Goal: Task Accomplishment & Management: Manage account settings

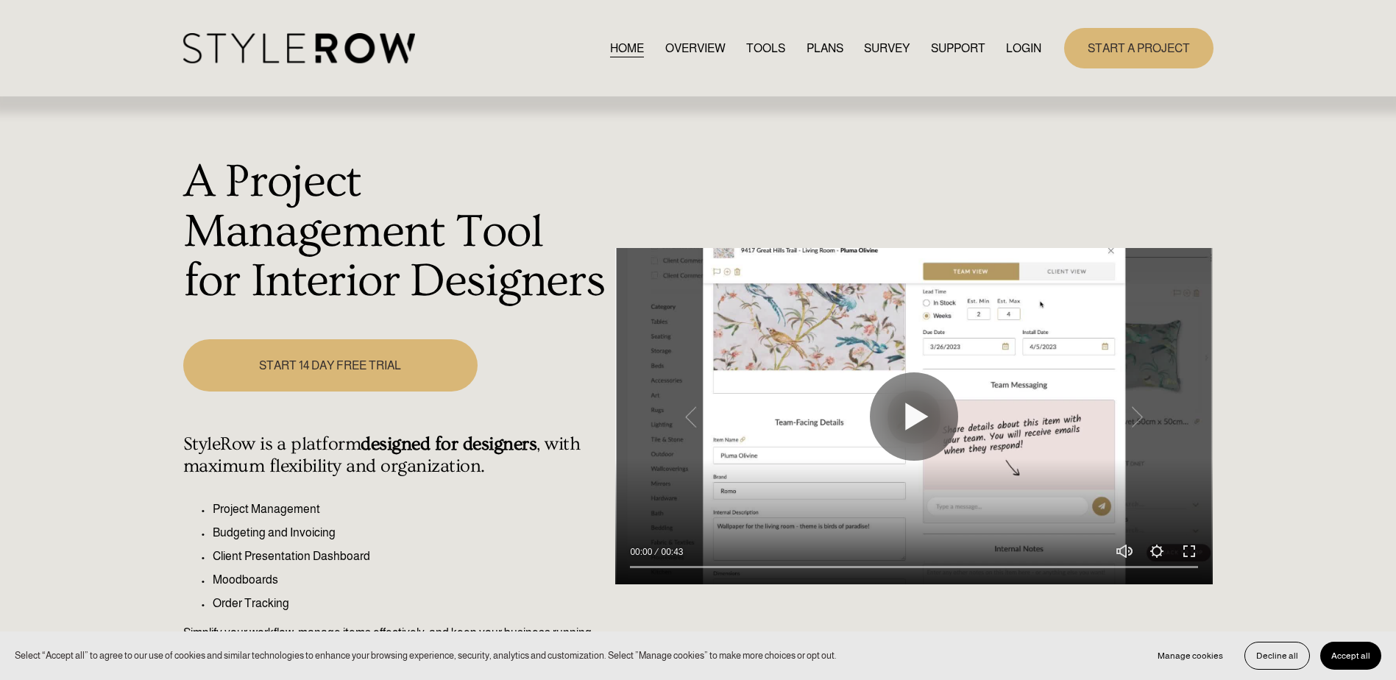
click at [1009, 54] on link "LOGIN" at bounding box center [1023, 48] width 35 height 20
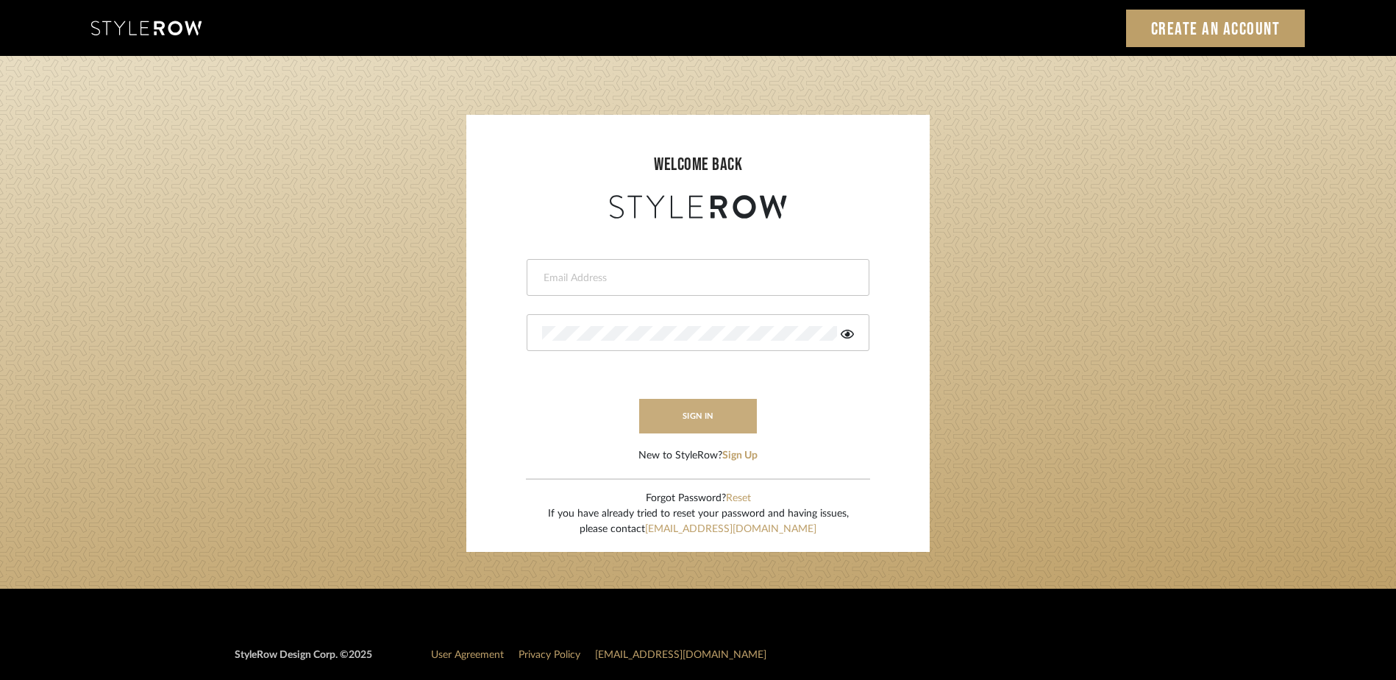
type input "emery@theperfectvignette.com"
click at [720, 411] on button "sign in" at bounding box center [698, 416] width 118 height 35
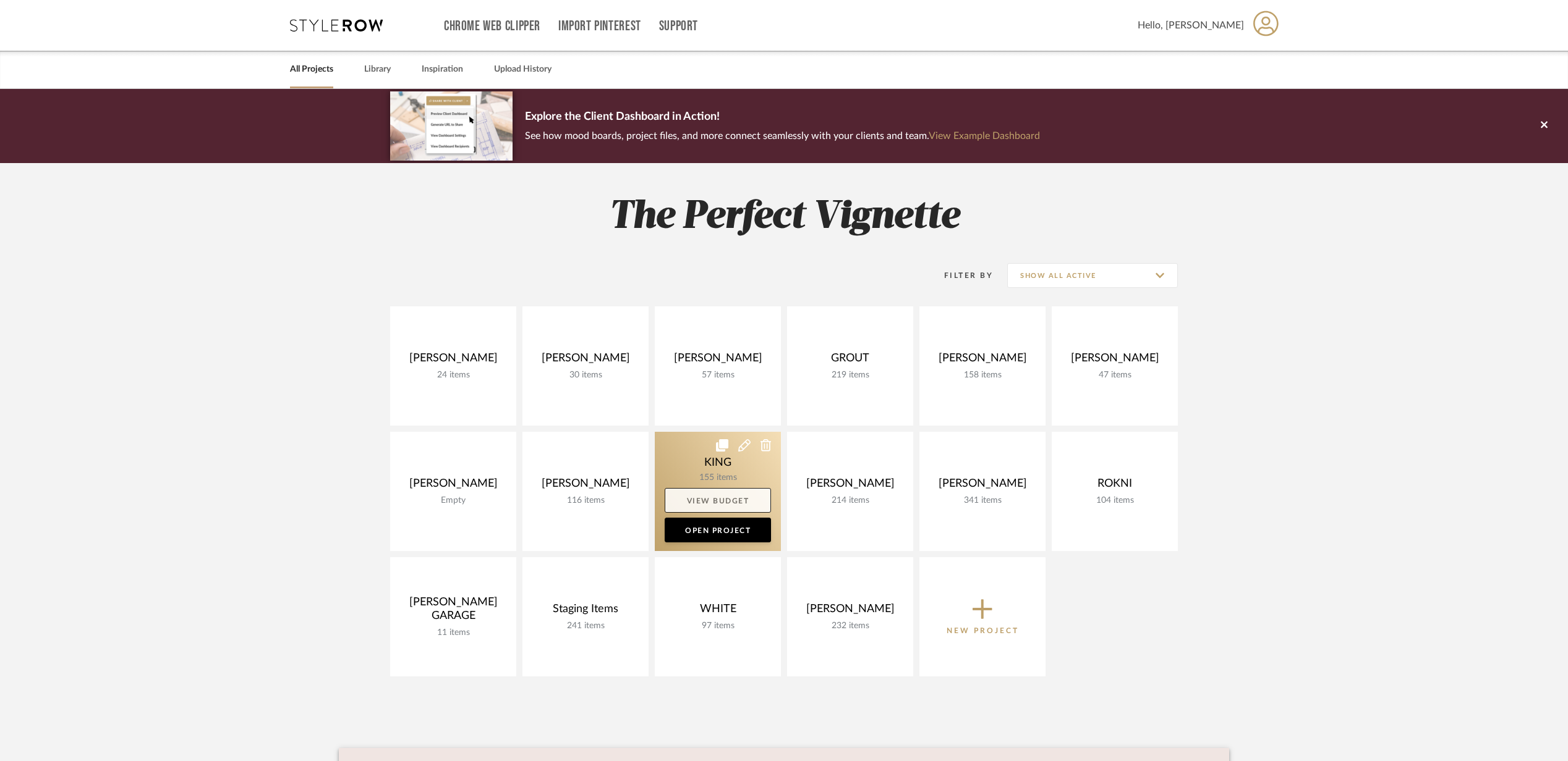
click at [702, 497] on link "View Budget" at bounding box center [718, 500] width 107 height 24
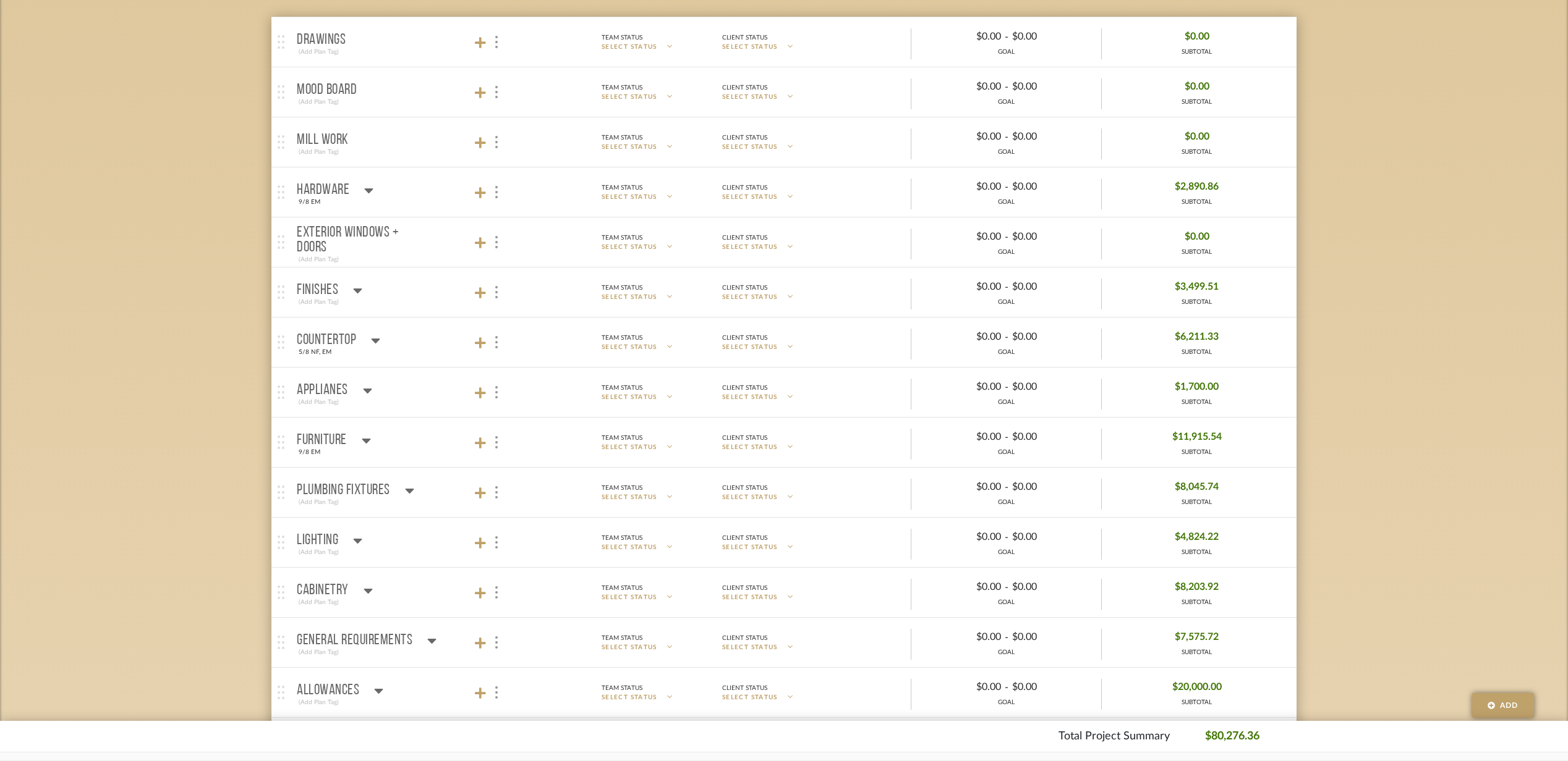
scroll to position [247, 0]
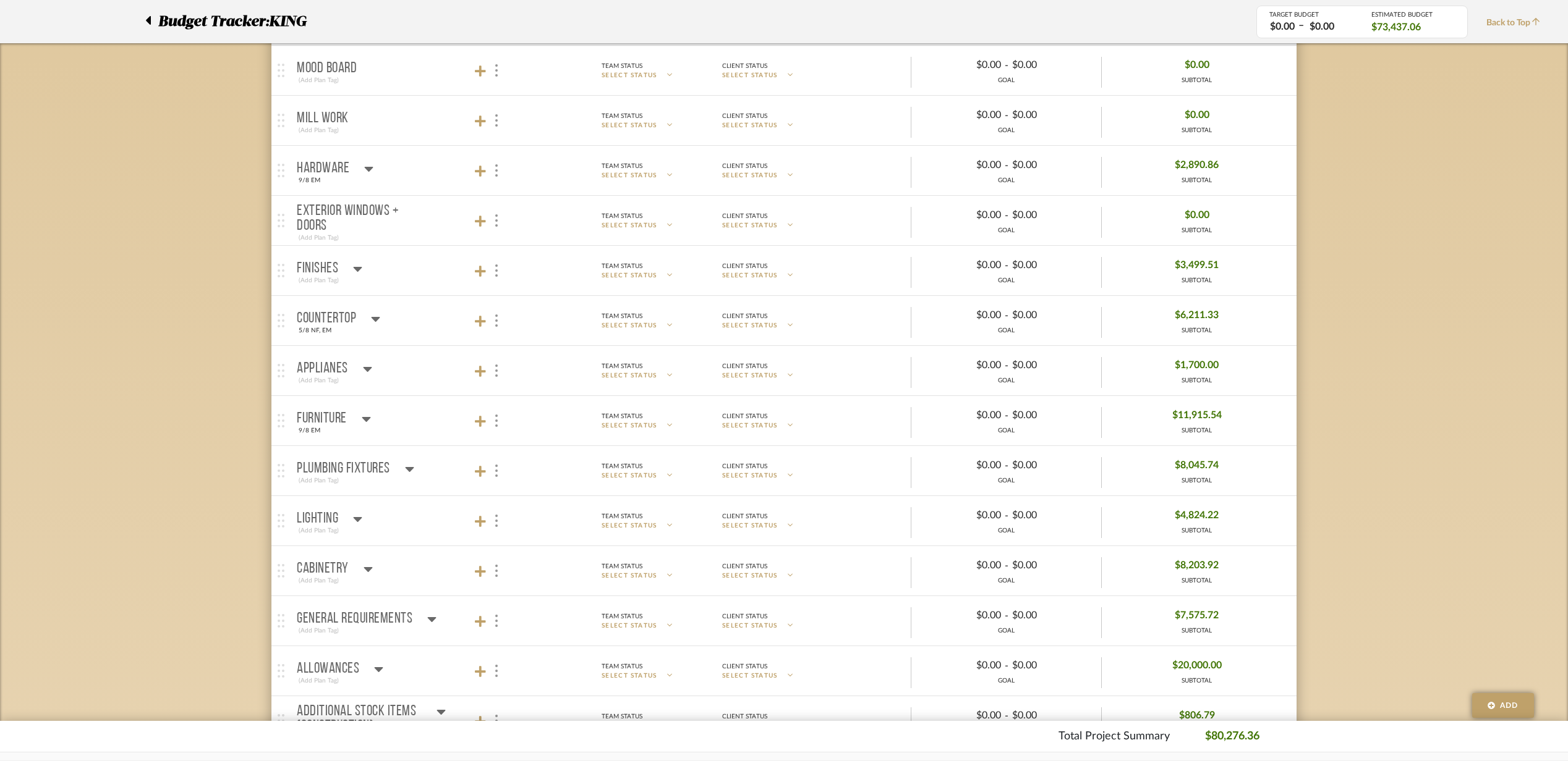
click at [429, 178] on mat-panel-title "Hardware 9/8 EM" at bounding box center [405, 171] width 218 height 30
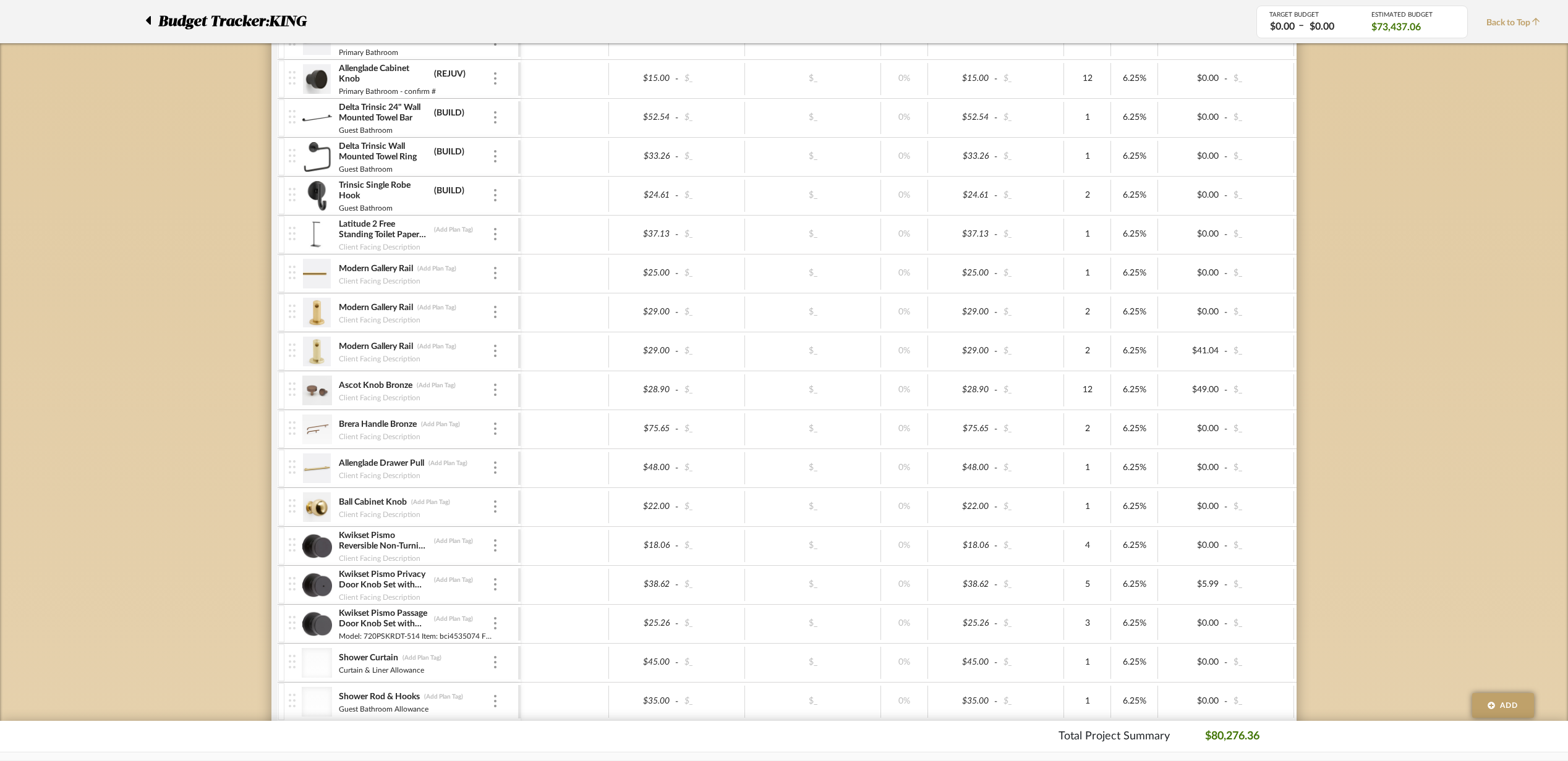
scroll to position [576, 0]
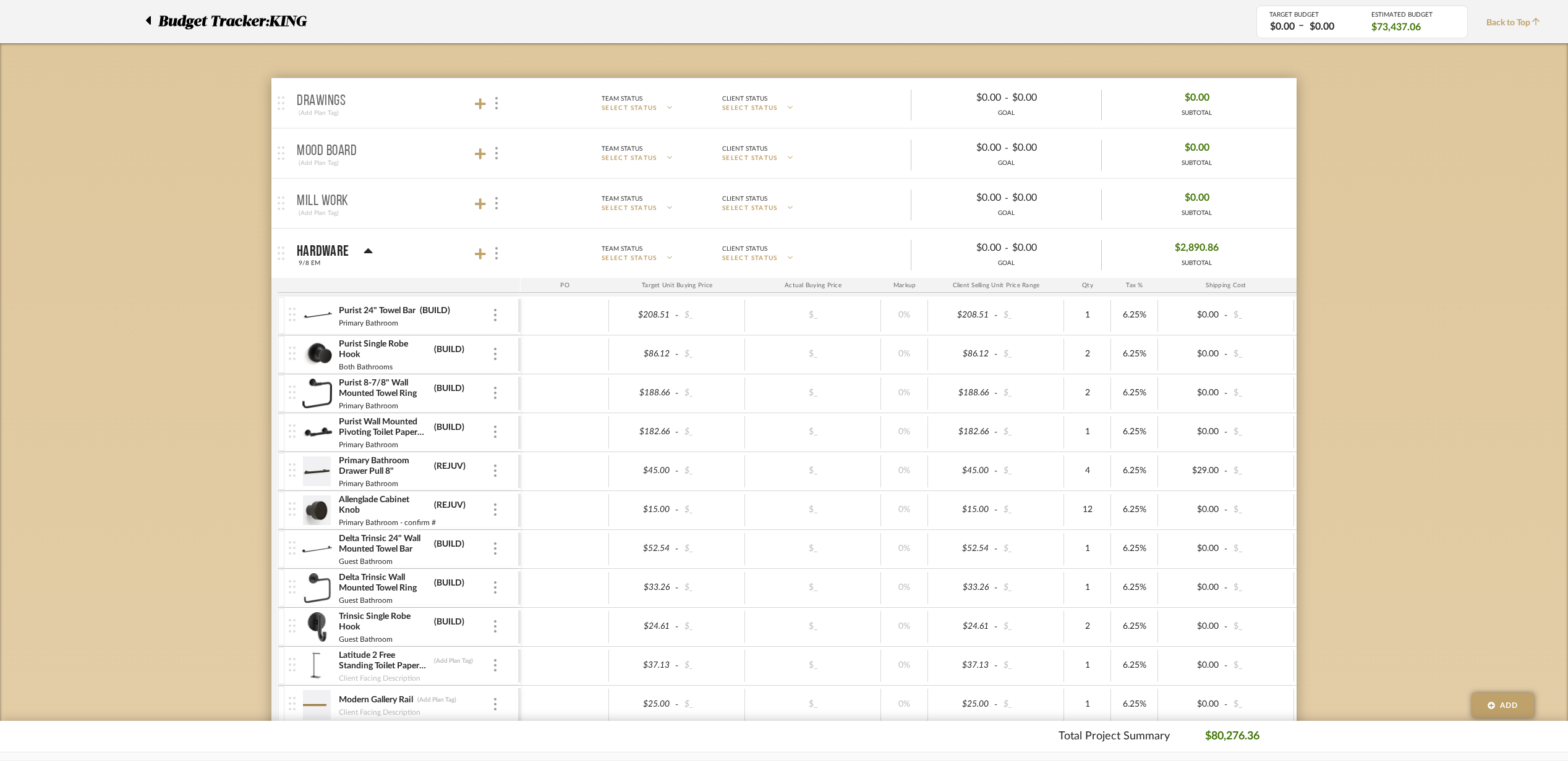
click at [385, 253] on mat-panel-title "Hardware 9/8 EM" at bounding box center [405, 254] width 218 height 30
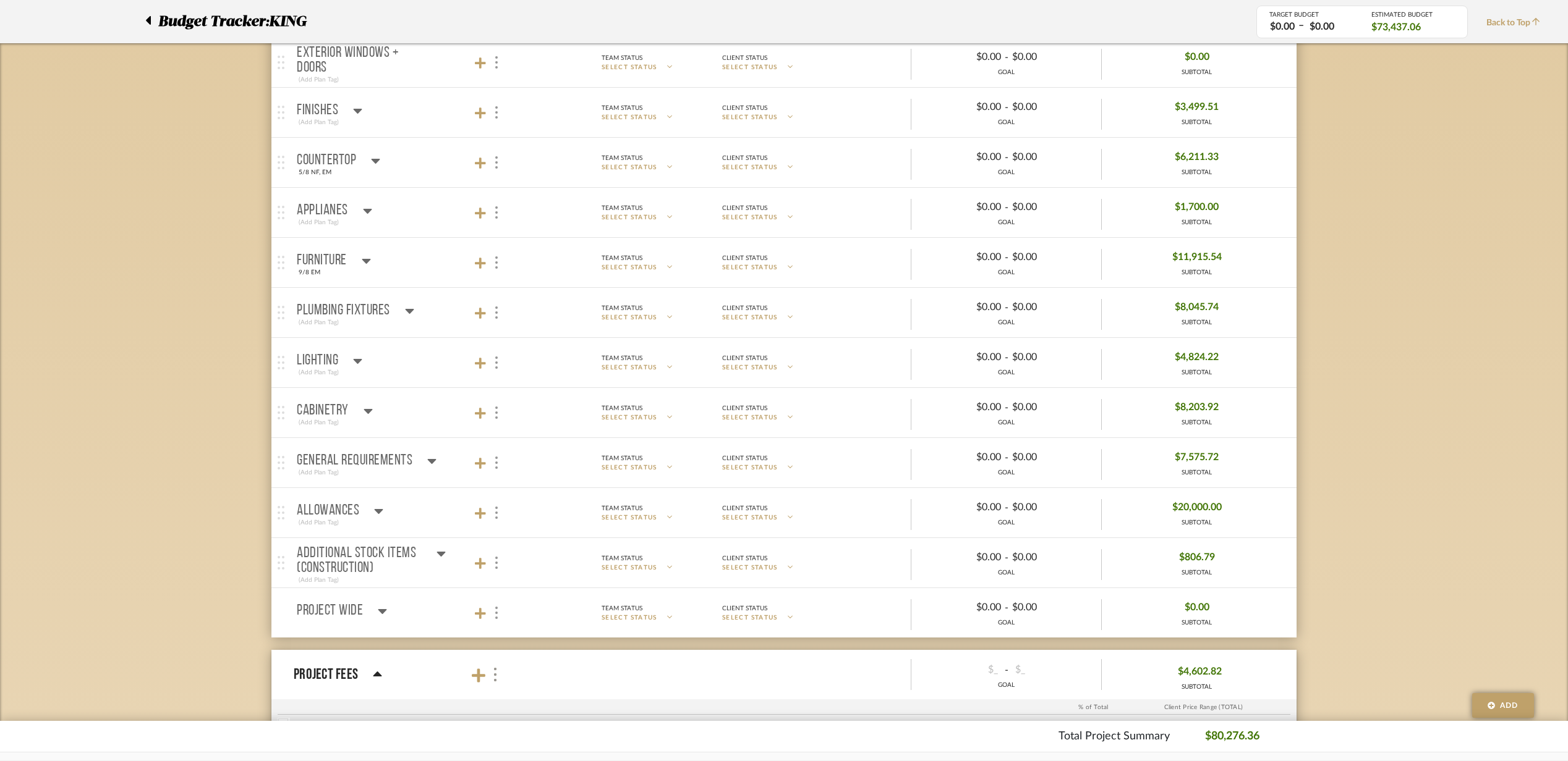
scroll to position [412, 0]
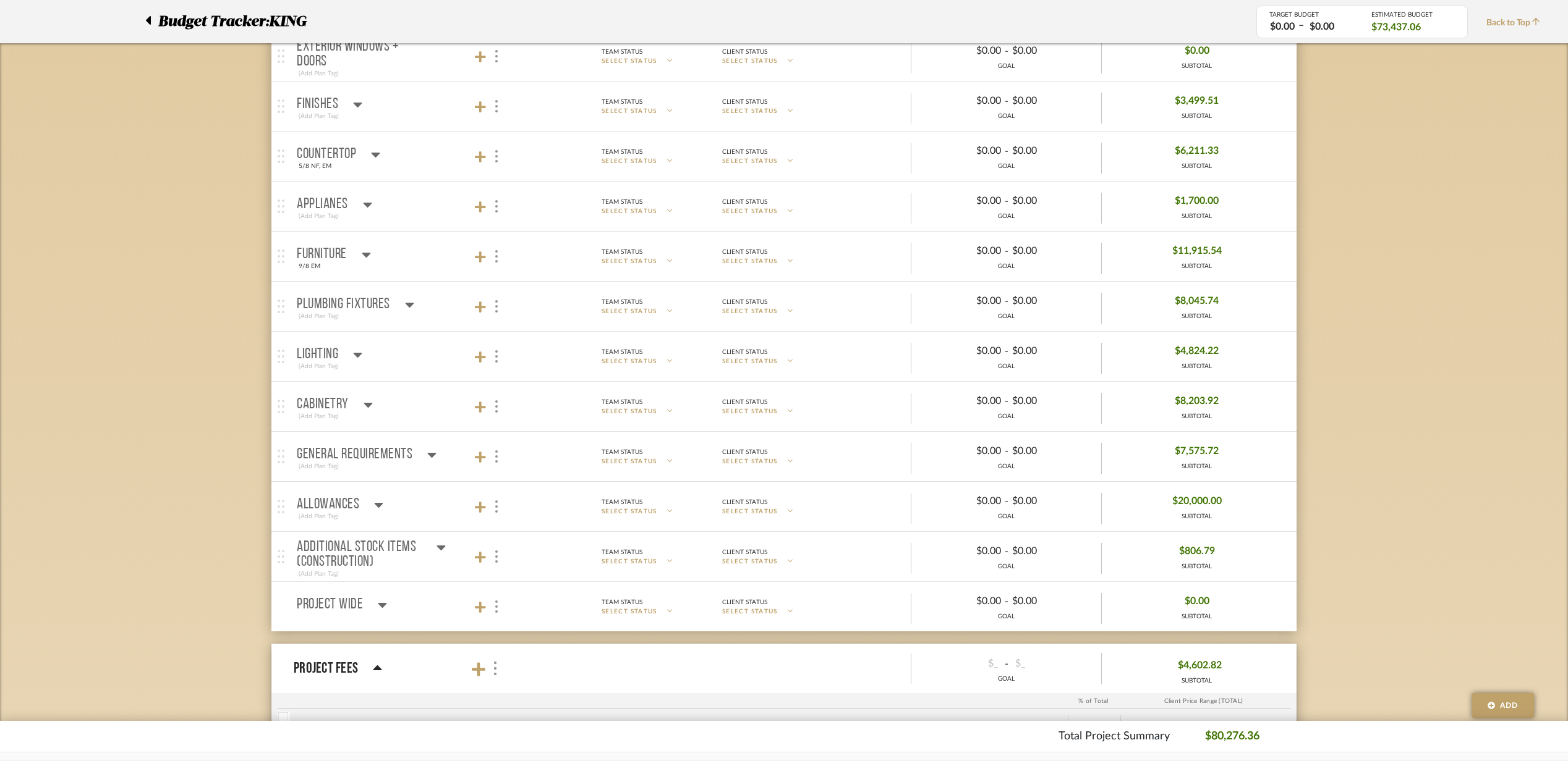
click at [416, 255] on mat-panel-title "Furniture 9/8 EM" at bounding box center [405, 257] width 218 height 30
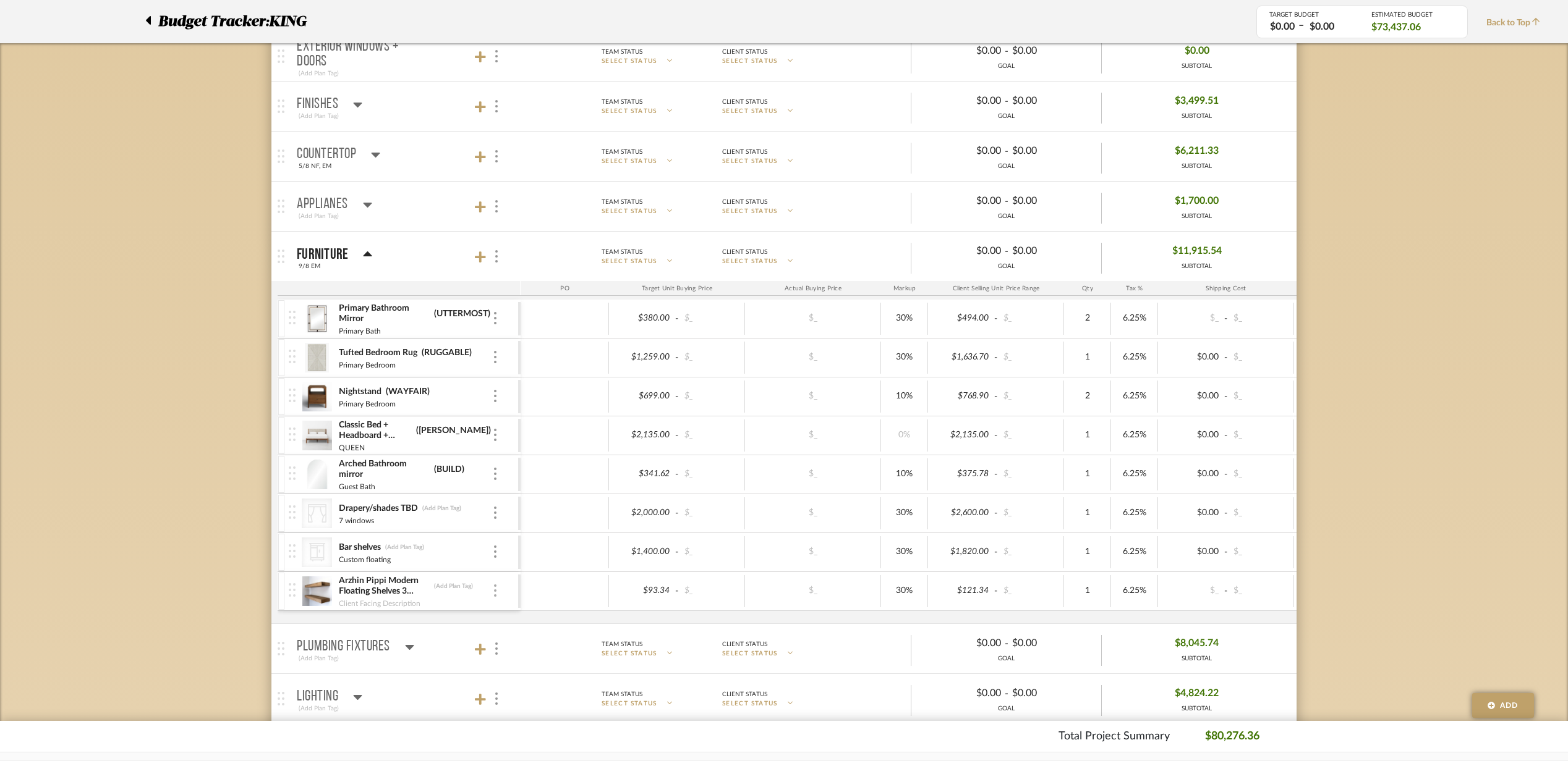
click at [497, 596] on div at bounding box center [495, 591] width 6 height 13
click at [530, 673] on button "Remove Item" at bounding box center [548, 686] width 111 height 29
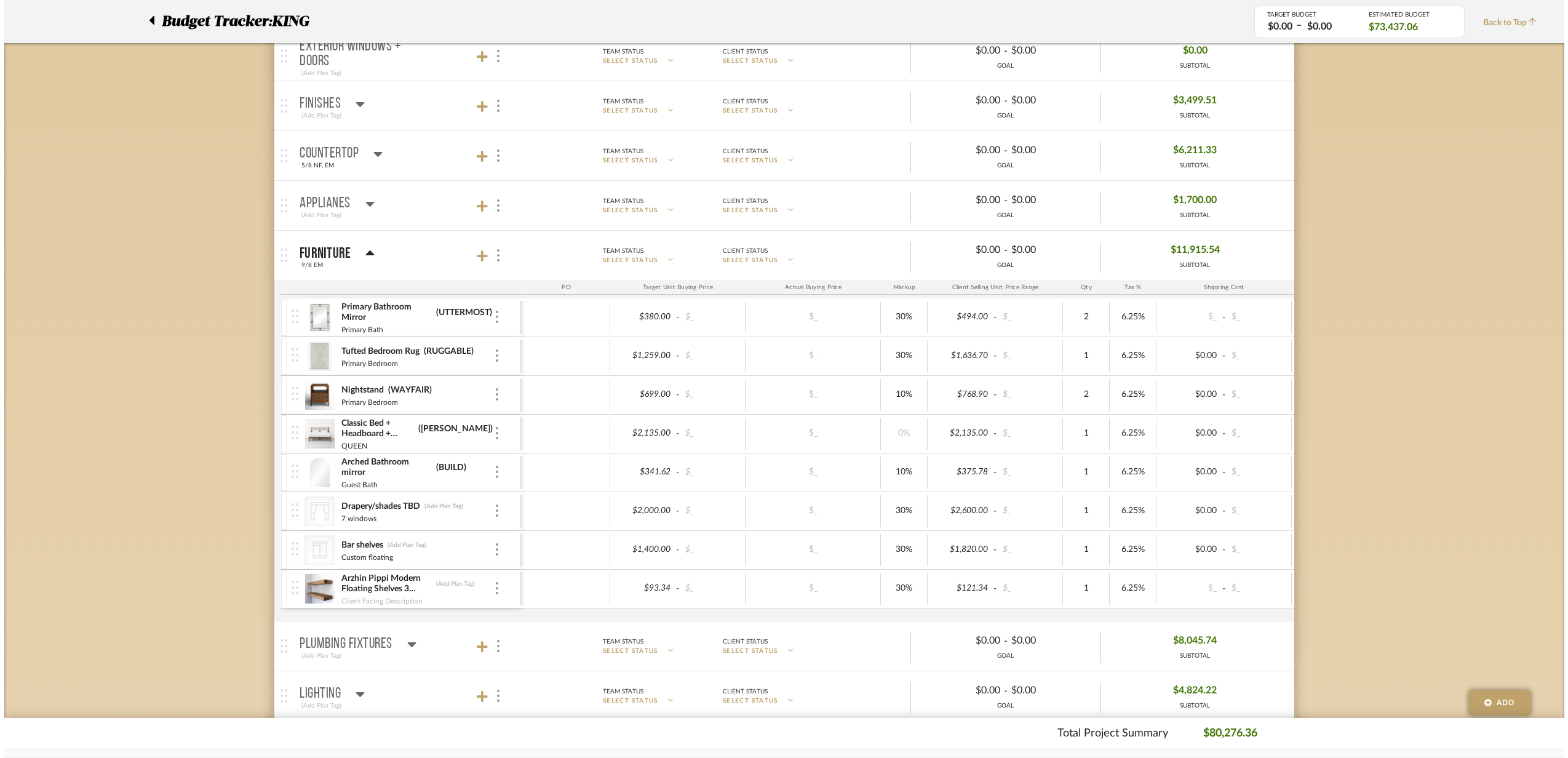
scroll to position [0, 0]
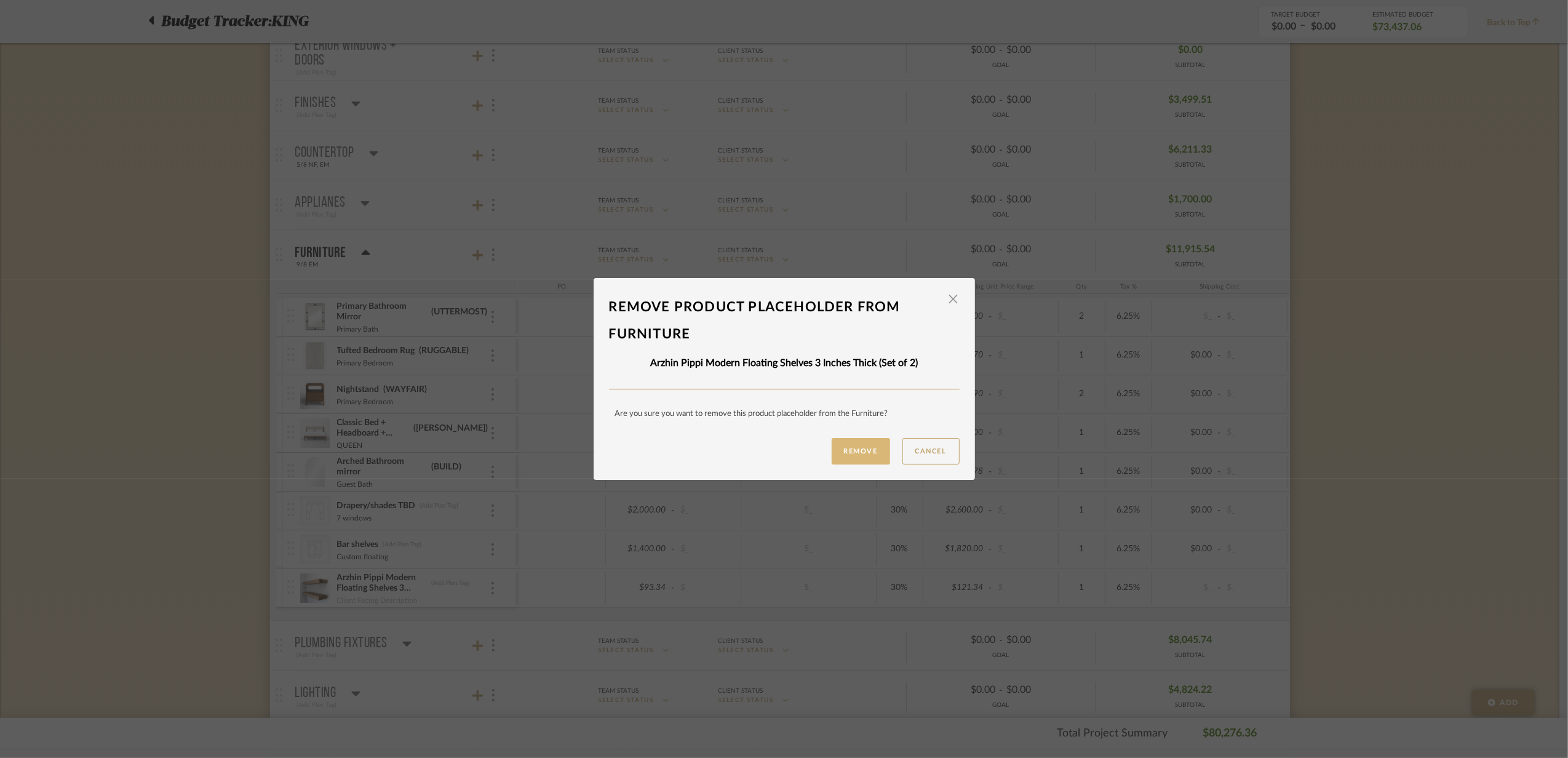
click at [832, 454] on button "Remove" at bounding box center [861, 452] width 59 height 27
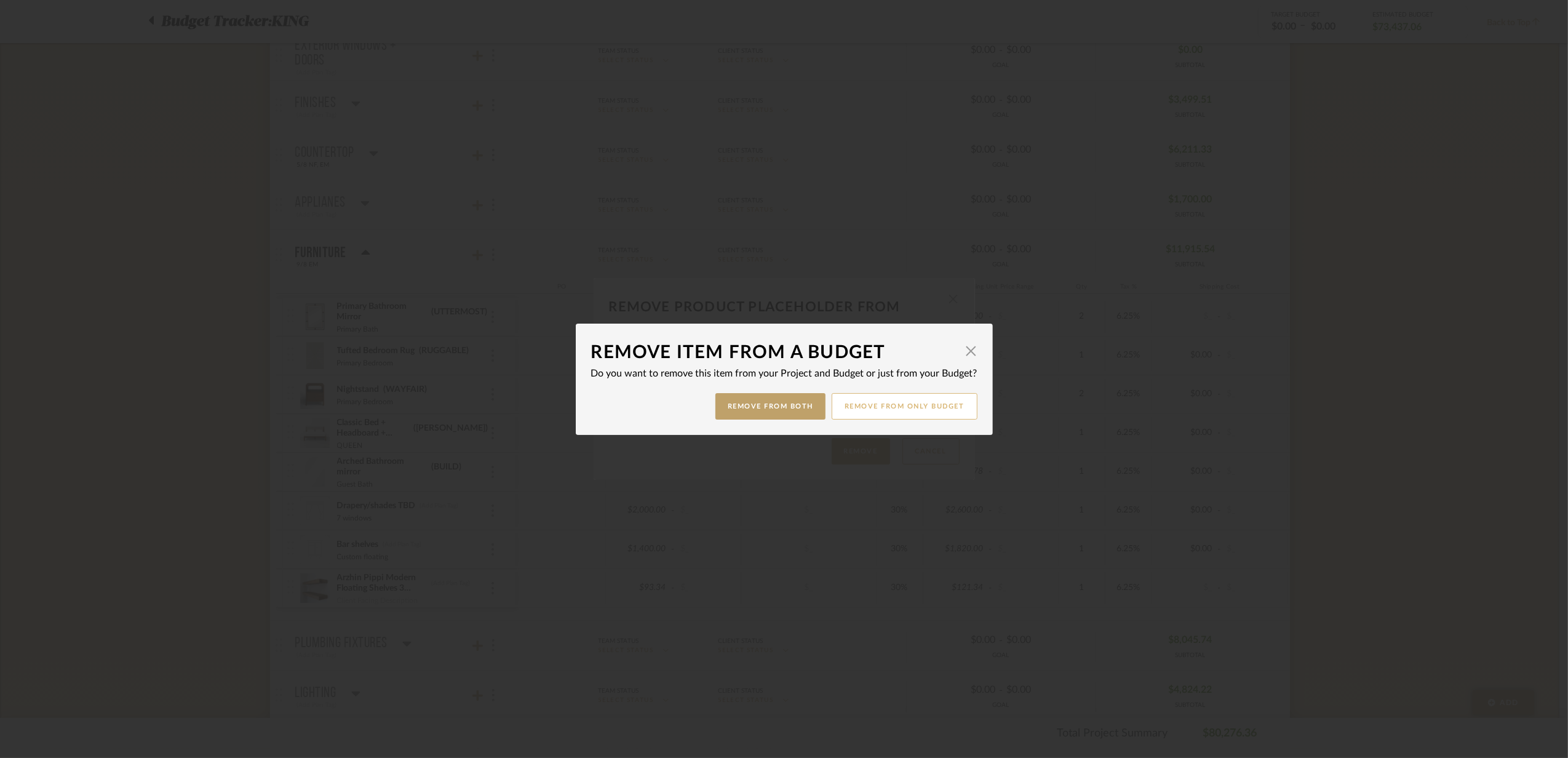
click at [850, 402] on button "Remove from only Budget" at bounding box center [905, 407] width 146 height 27
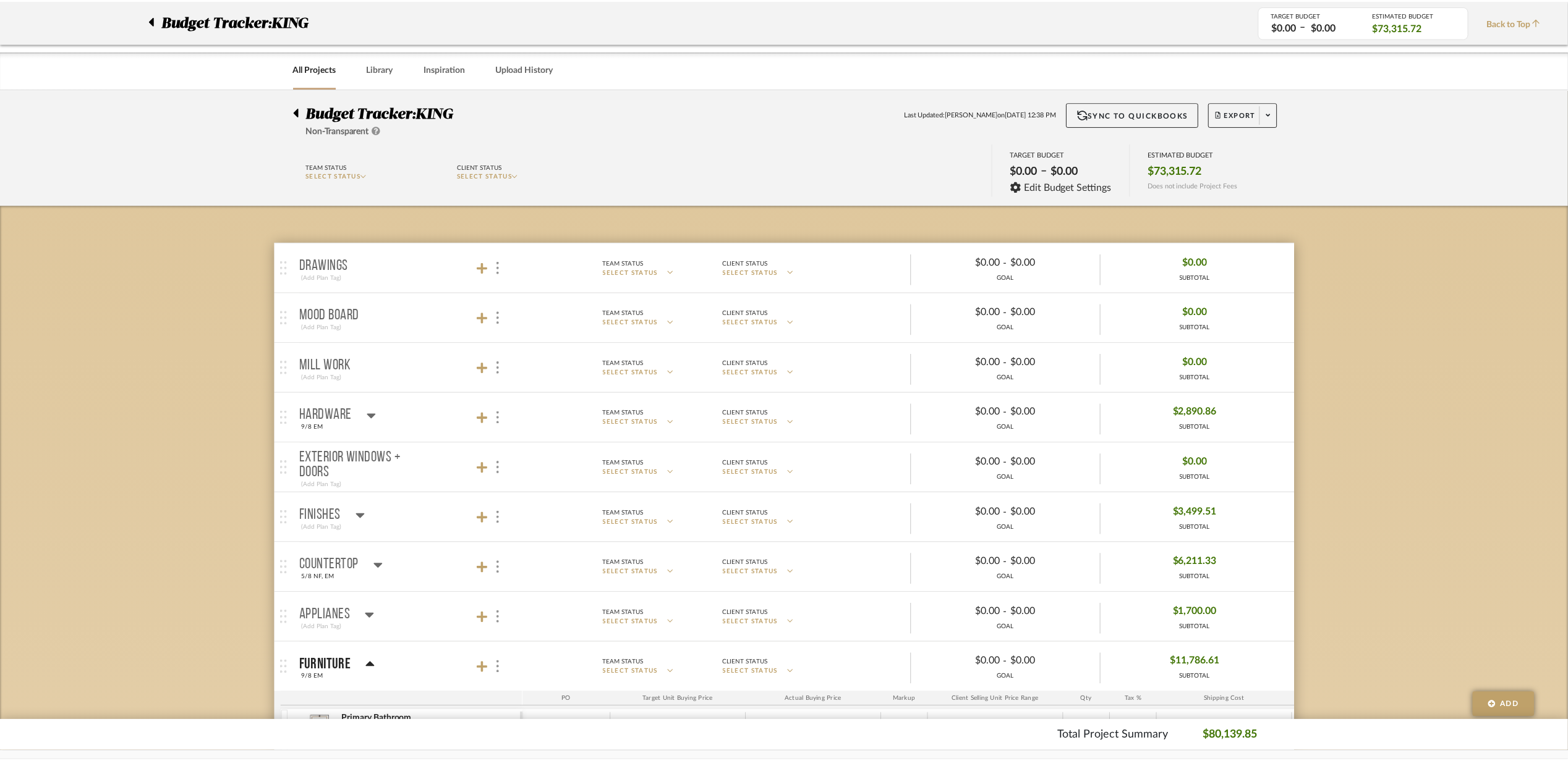
scroll to position [412, 0]
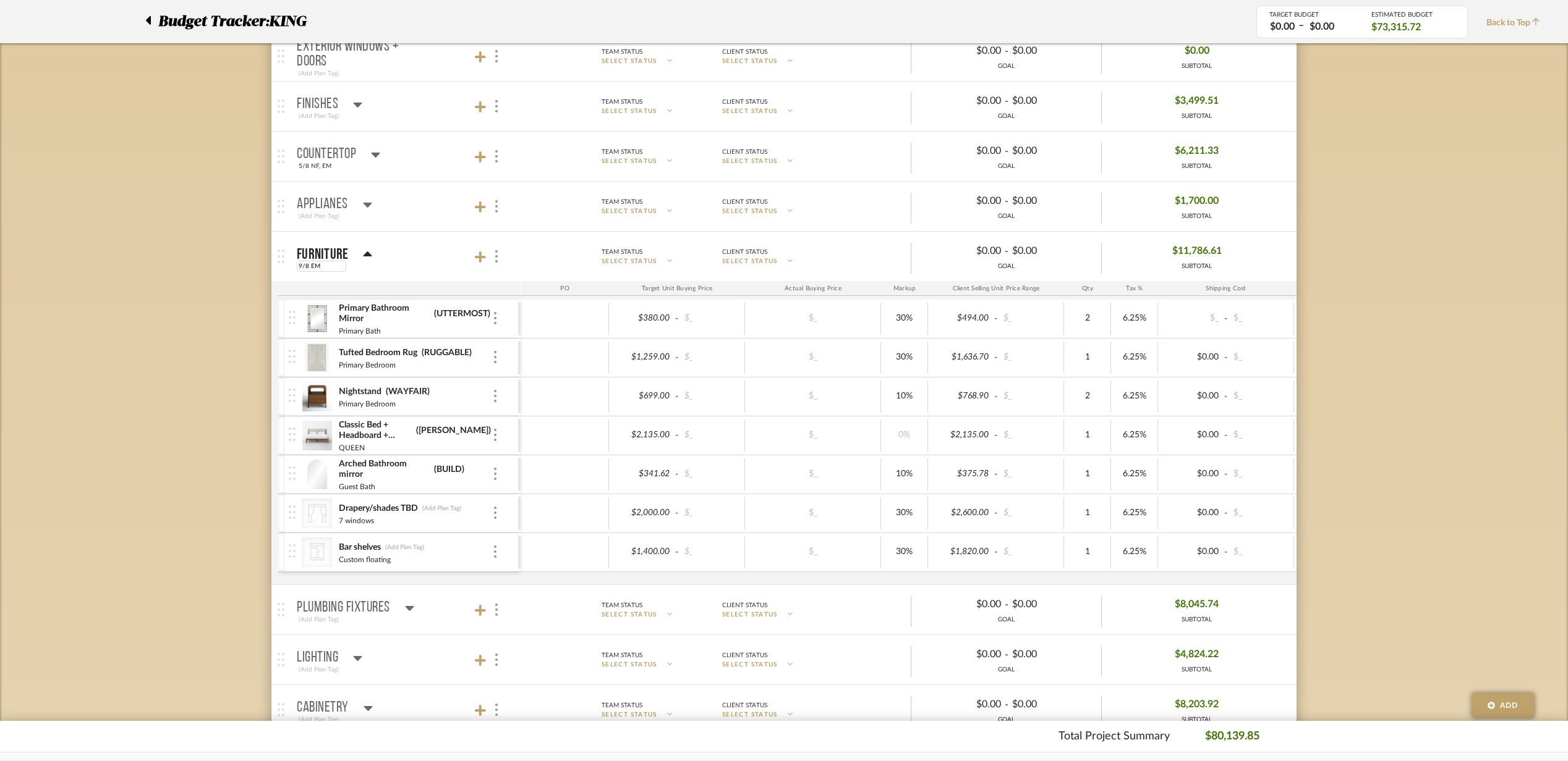
drag, startPoint x: 309, startPoint y: 272, endPoint x: 304, endPoint y: 278, distance: 7.8
click at [304, 278] on mat-expansion-panel-header "Furniture 9/8 EM Team Status SELECT STATUS Client Status SELECT STATUS $0.00 - …" at bounding box center [784, 256] width 1025 height 50
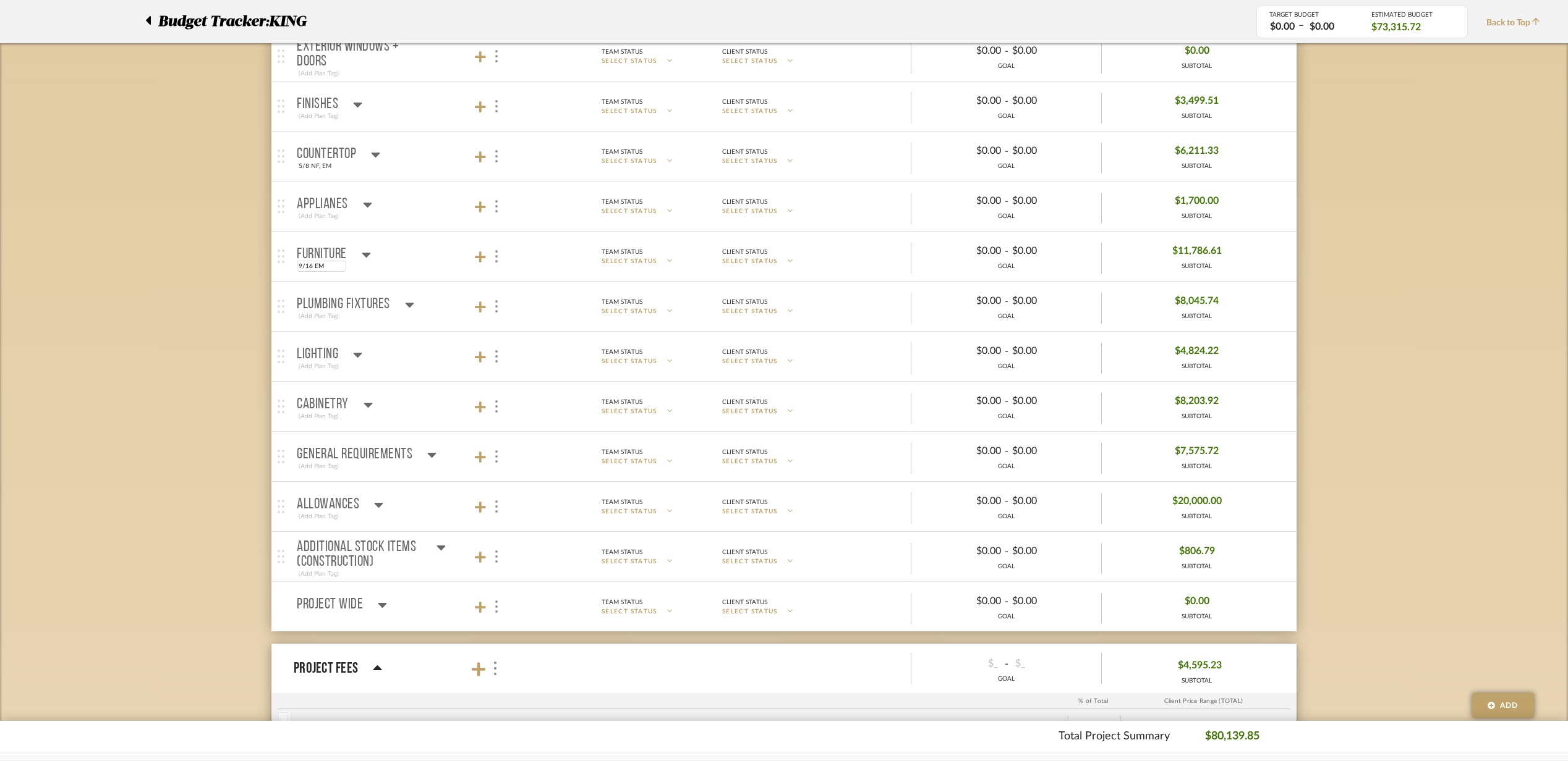
type input "9/16 EM"
click at [399, 258] on mat-panel-title "Furniture 9/16 EM" at bounding box center [405, 257] width 218 height 30
